Goal: Navigation & Orientation: Find specific page/section

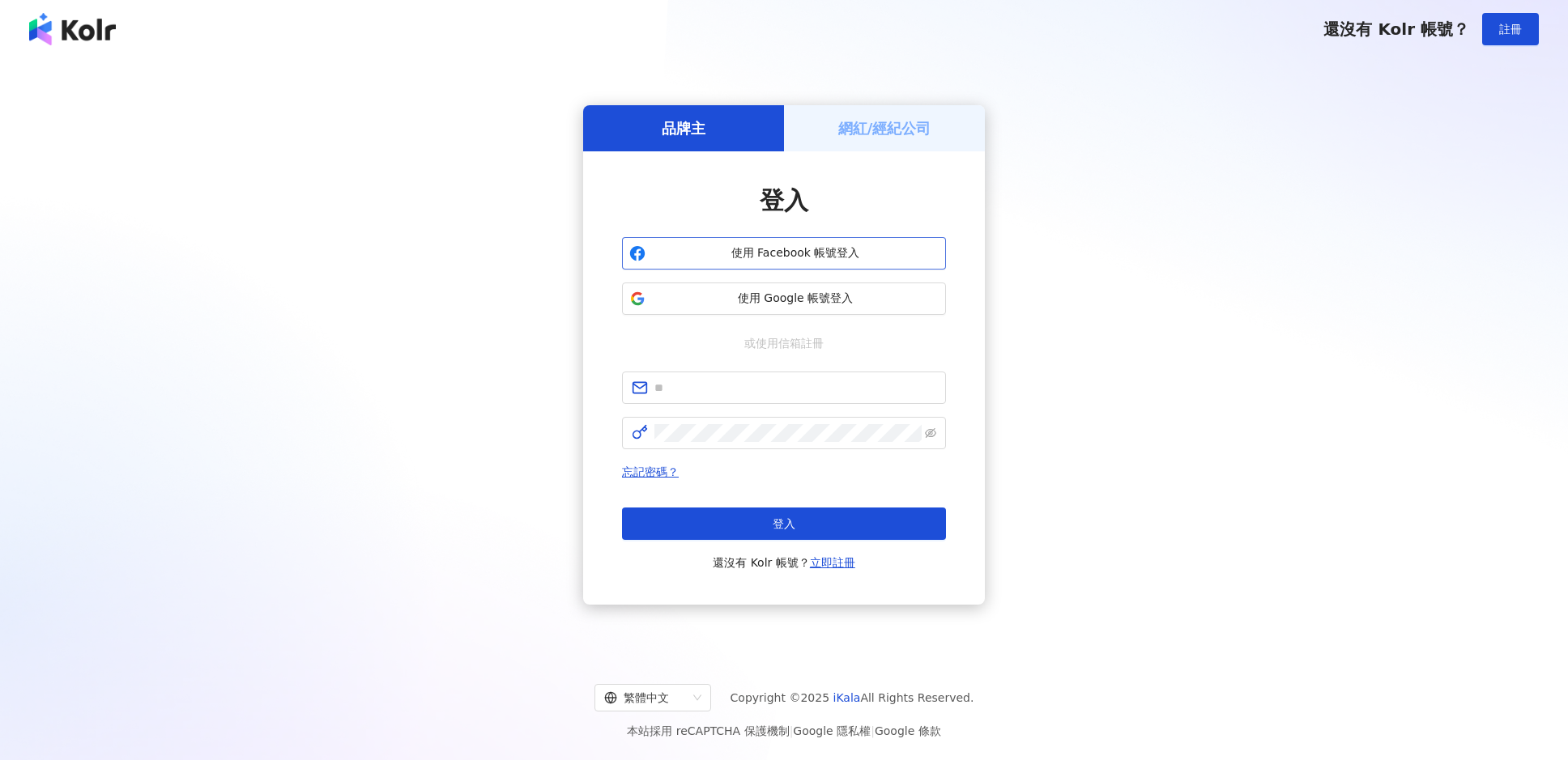
click at [777, 252] on span "使用 Facebook 帳號登入" at bounding box center [796, 253] width 287 height 16
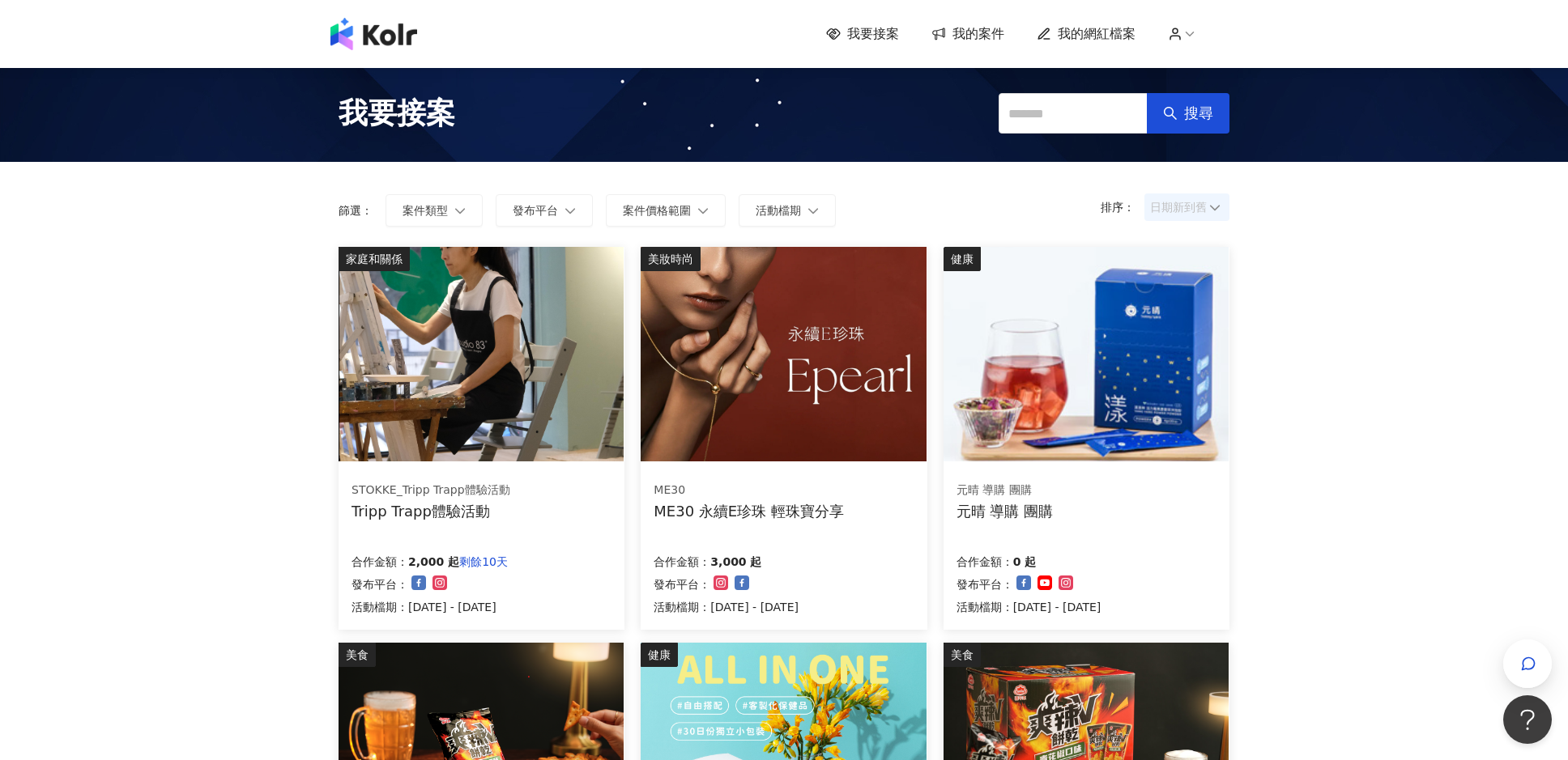
click at [1172, 206] on span "日期新到舊" at bounding box center [1187, 207] width 74 height 24
drag, startPoint x: 1182, startPoint y: 272, endPoint x: 1176, endPoint y: 295, distance: 23.8
click at [1176, 295] on div "價格高到低 價格低到高 日期新到舊 日期舊到新" at bounding box center [1187, 283] width 79 height 111
click at [1176, 295] on div "日期新到舊" at bounding box center [1187, 296] width 59 height 18
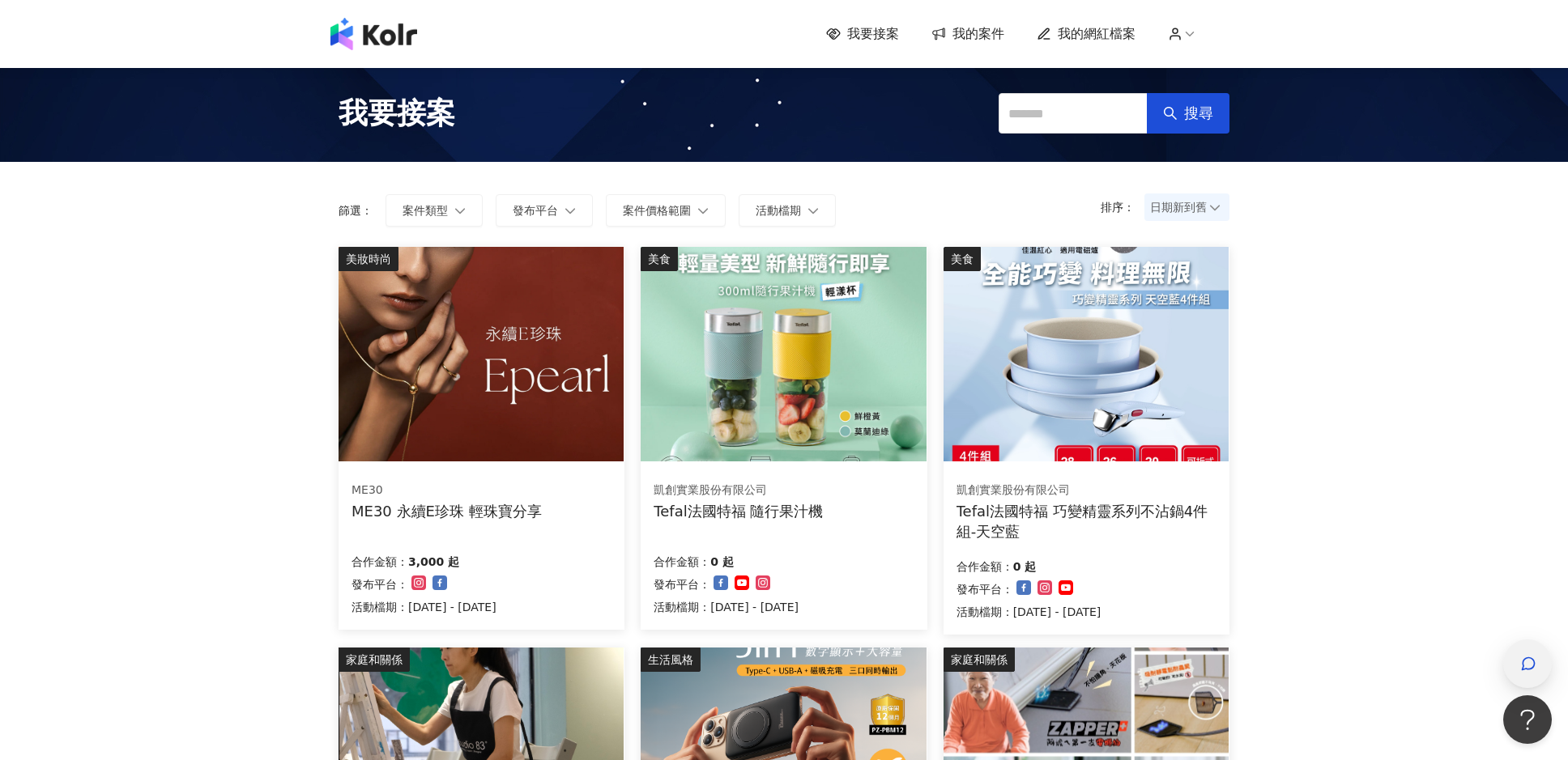
click at [1511, 654] on div "button" at bounding box center [1528, 664] width 49 height 49
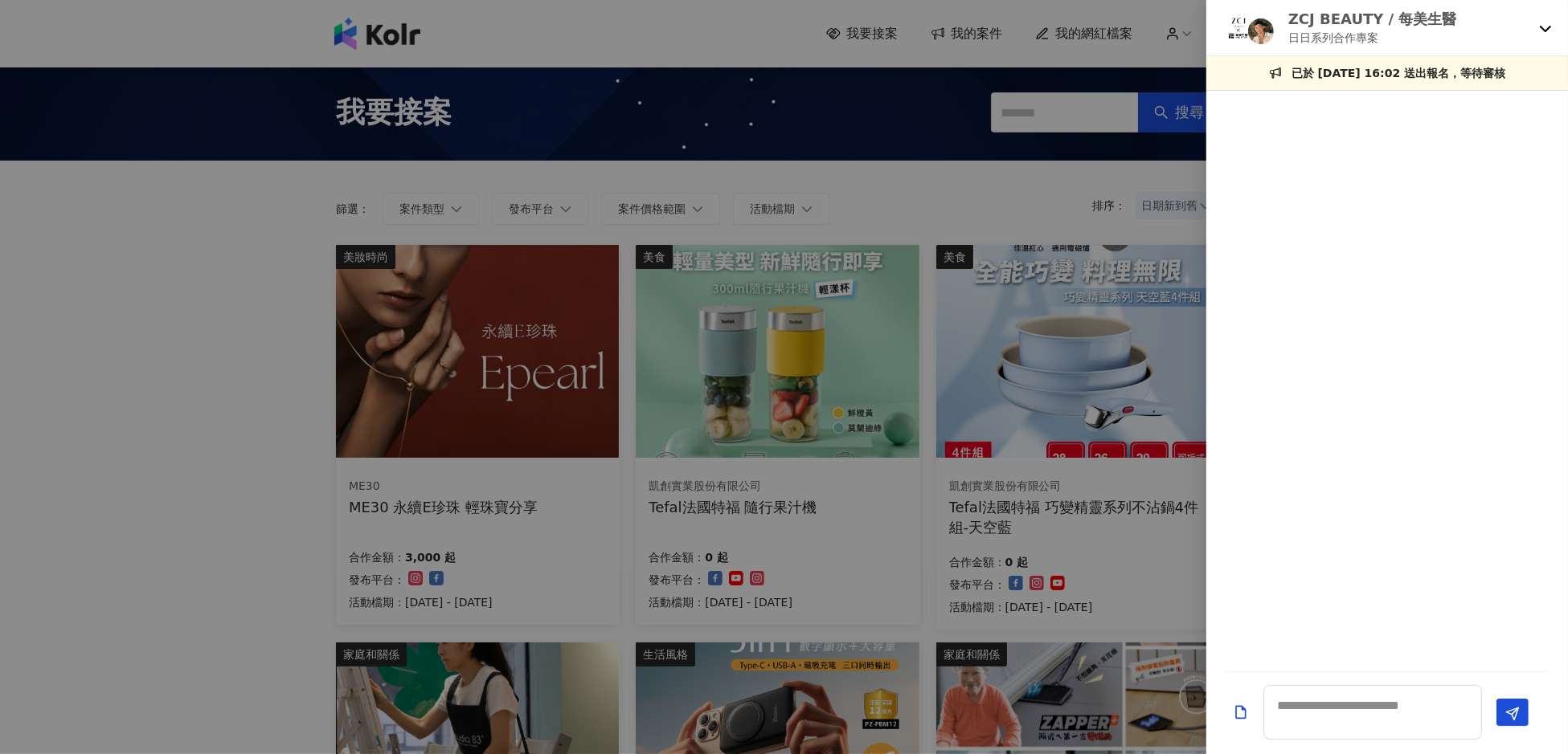
click at [1550, 29] on icon at bounding box center [1546, 28] width 13 height 13
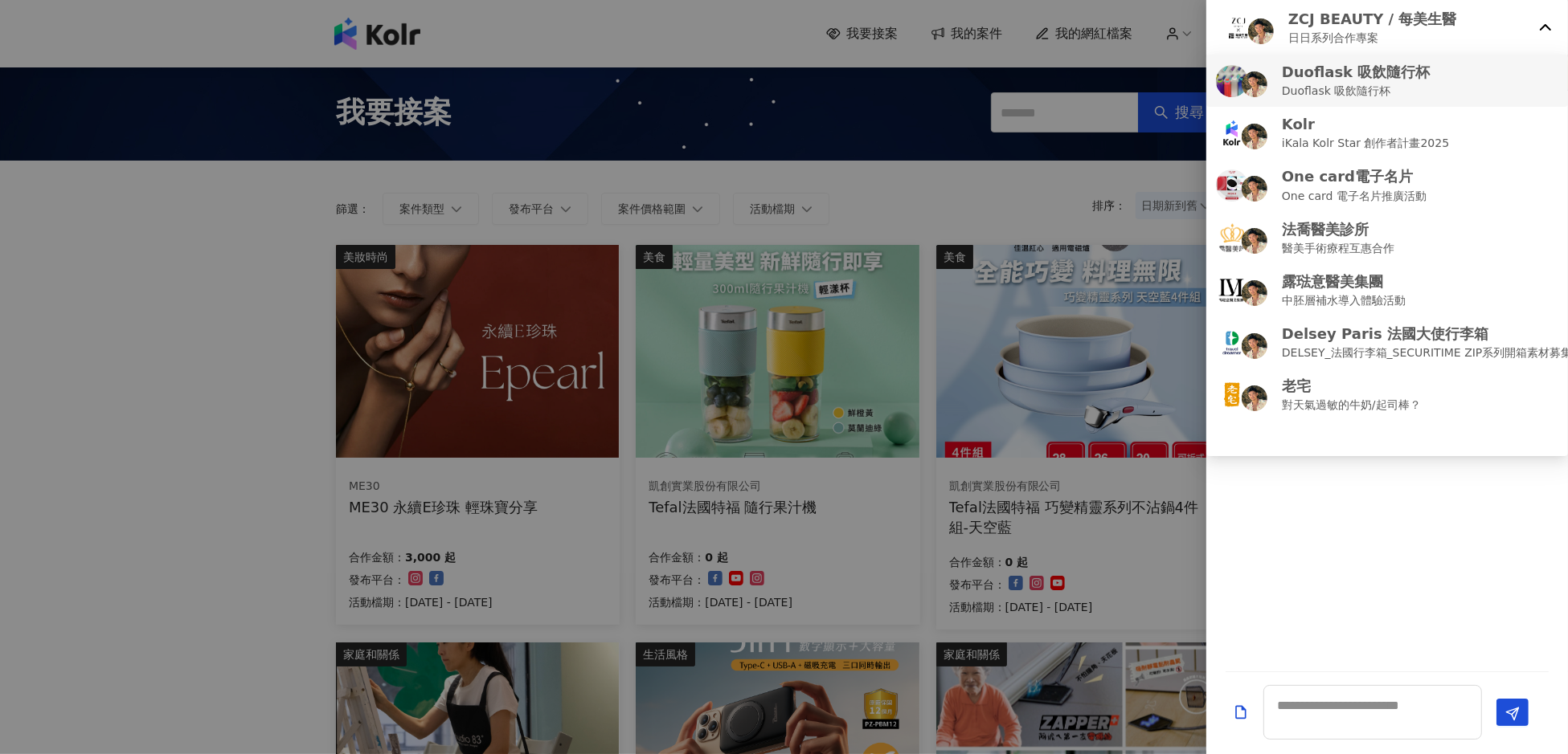
click at [1472, 83] on div "Duoflask 吸飲隨行杯 Duoflask 吸飲隨行杯" at bounding box center [1387, 81] width 342 height 38
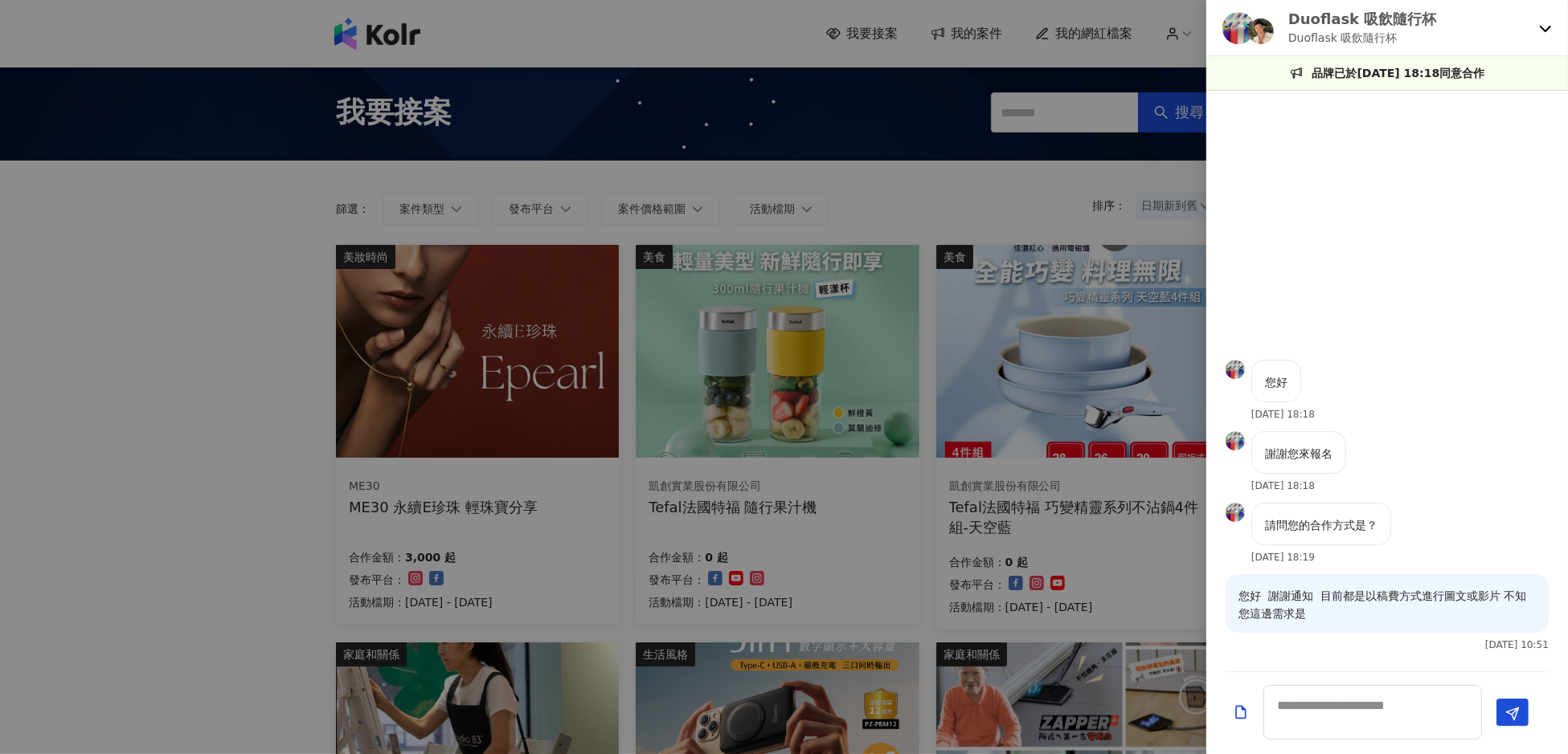
click at [200, 270] on div at bounding box center [784, 377] width 1568 height 754
